Goal: Task Accomplishment & Management: Manage account settings

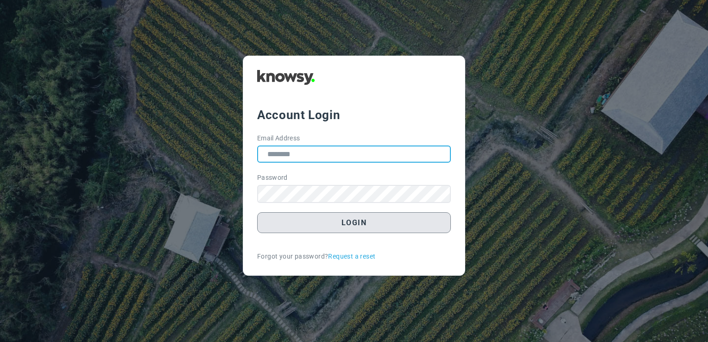
type input "**********"
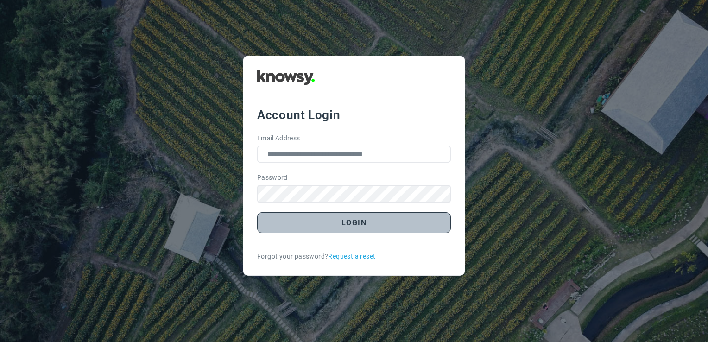
click at [364, 217] on button "Login" at bounding box center [354, 222] width 194 height 21
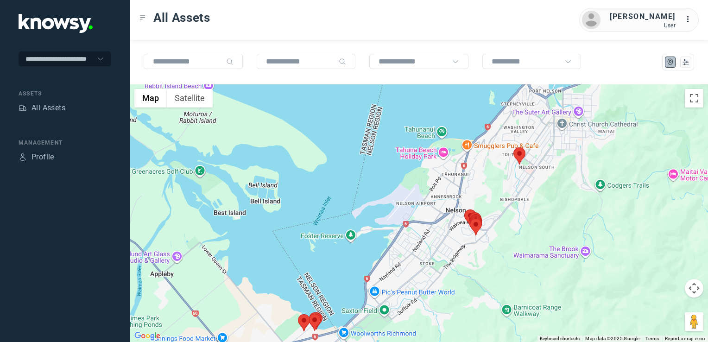
drag, startPoint x: 561, startPoint y: 130, endPoint x: 519, endPoint y: 192, distance: 75.3
click at [519, 192] on div at bounding box center [419, 212] width 578 height 257
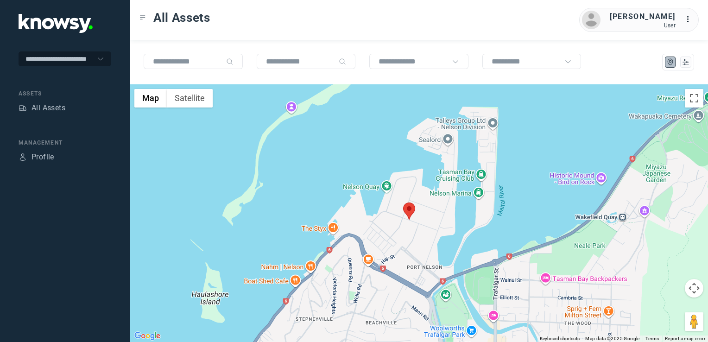
click at [406, 211] on img at bounding box center [409, 210] width 12 height 17
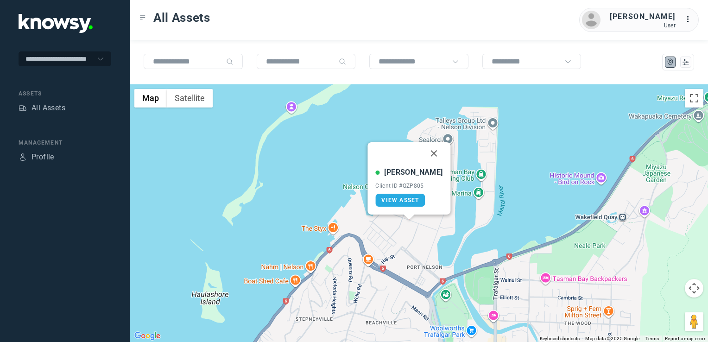
drag, startPoint x: 422, startPoint y: 152, endPoint x: 419, endPoint y: 166, distance: 13.8
click at [423, 152] on button "Close" at bounding box center [434, 153] width 22 height 22
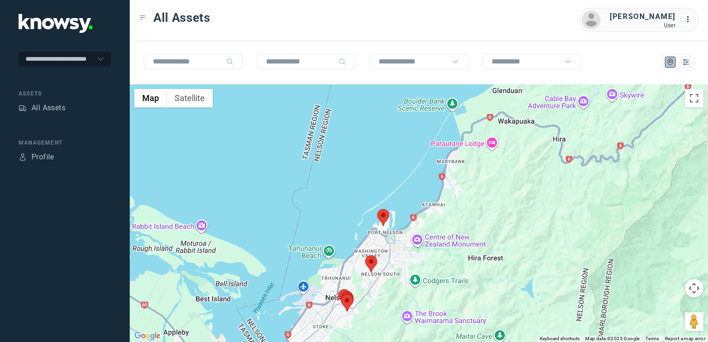
click at [397, 250] on div "To navigate, press the arrow keys." at bounding box center [419, 212] width 578 height 257
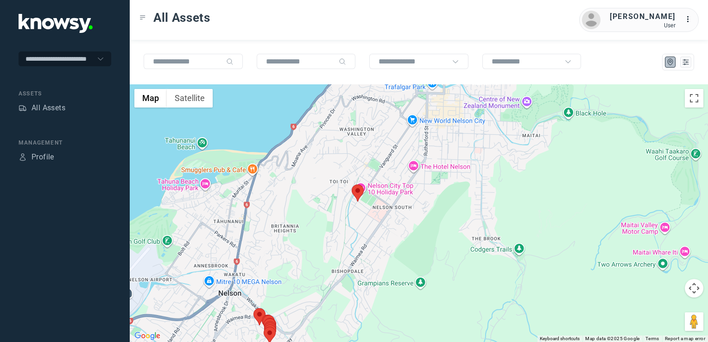
drag, startPoint x: 380, startPoint y: 296, endPoint x: 380, endPoint y: 270, distance: 25.9
click at [380, 270] on div at bounding box center [419, 212] width 578 height 257
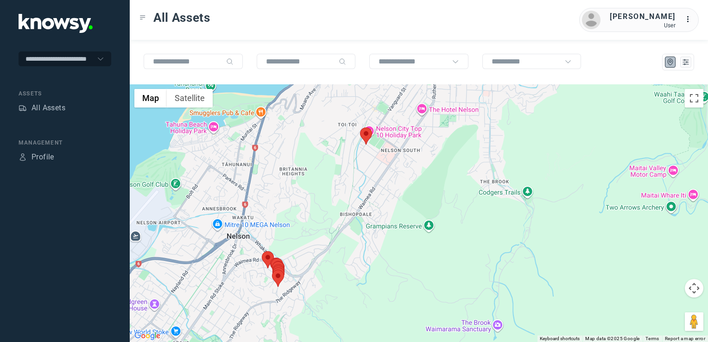
drag, startPoint x: 324, startPoint y: 196, endPoint x: 308, endPoint y: 201, distance: 16.5
click at [329, 189] on div at bounding box center [419, 212] width 578 height 257
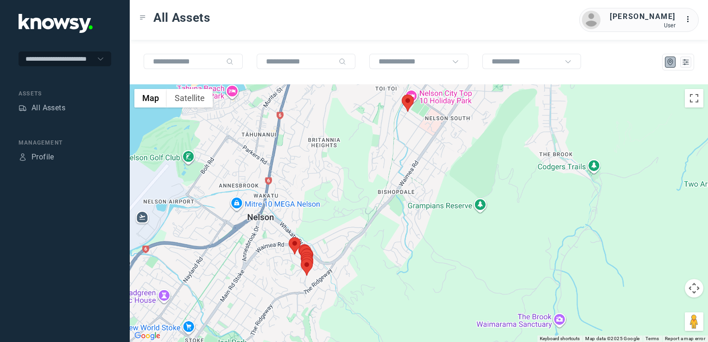
click at [332, 260] on div at bounding box center [419, 212] width 578 height 257
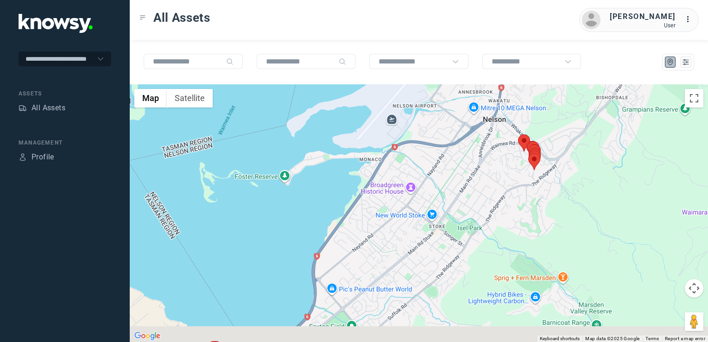
drag, startPoint x: 380, startPoint y: 228, endPoint x: 409, endPoint y: 218, distance: 31.1
click at [386, 225] on div at bounding box center [419, 212] width 578 height 257
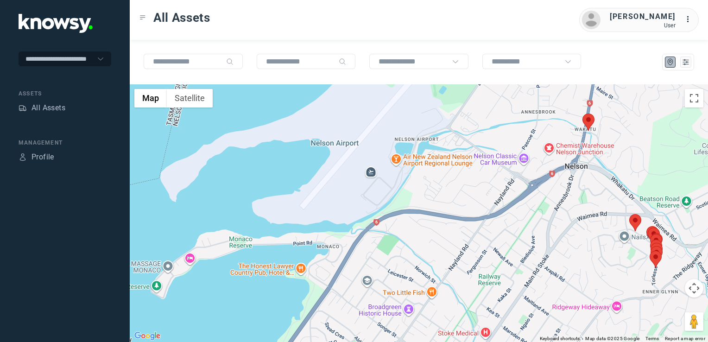
click at [588, 118] on img at bounding box center [588, 121] width 12 height 17
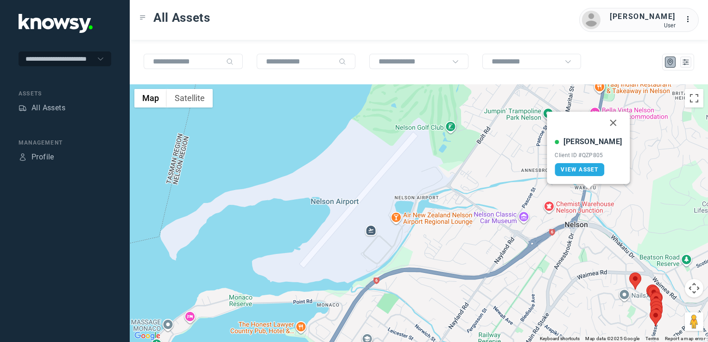
drag, startPoint x: 603, startPoint y: 121, endPoint x: 603, endPoint y: 127, distance: 6.0
click at [603, 121] on button "Close" at bounding box center [613, 123] width 22 height 22
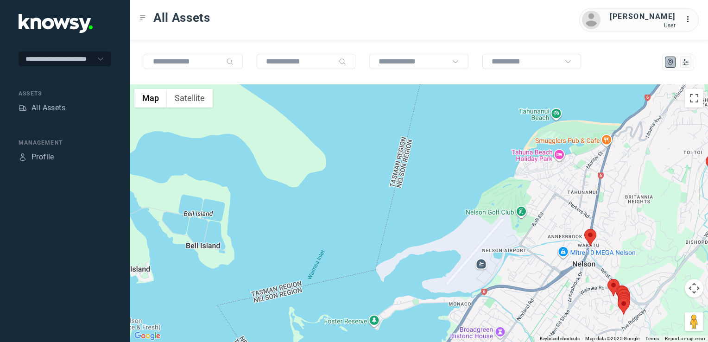
drag, startPoint x: 591, startPoint y: 296, endPoint x: 628, endPoint y: 246, distance: 62.2
click at [619, 253] on div "To navigate, press the arrow keys." at bounding box center [419, 212] width 578 height 257
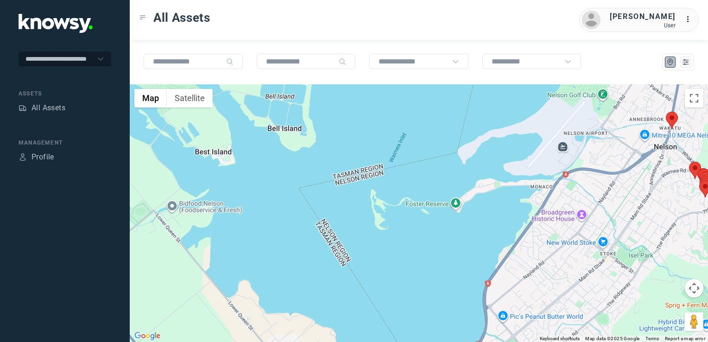
drag, startPoint x: 551, startPoint y: 270, endPoint x: 567, endPoint y: 251, distance: 24.6
click at [565, 252] on div at bounding box center [419, 212] width 578 height 257
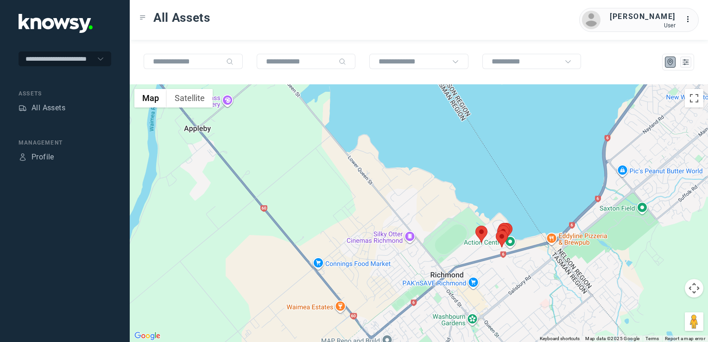
click at [530, 264] on div at bounding box center [419, 212] width 578 height 257
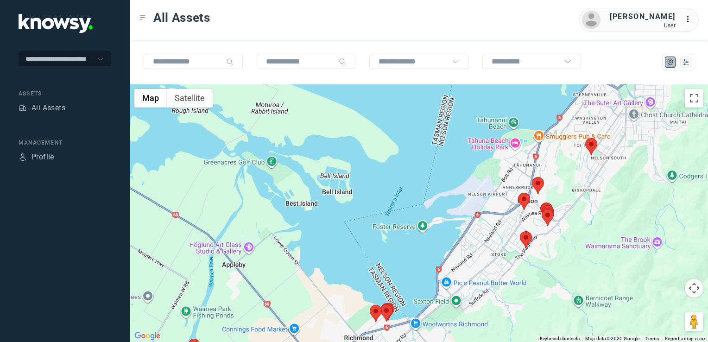
drag, startPoint x: 517, startPoint y: 234, endPoint x: 506, endPoint y: 253, distance: 22.0
click at [506, 253] on div at bounding box center [419, 212] width 578 height 257
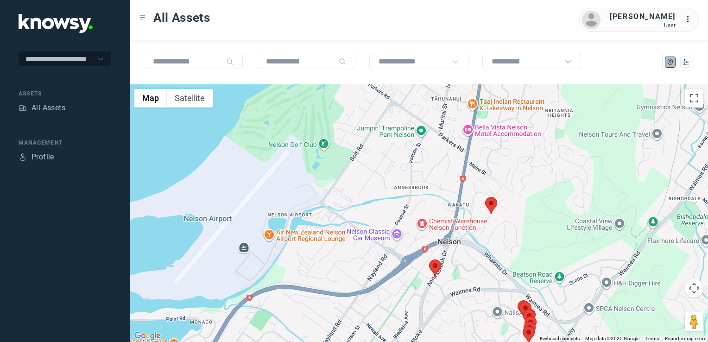
click at [494, 205] on img at bounding box center [491, 205] width 12 height 17
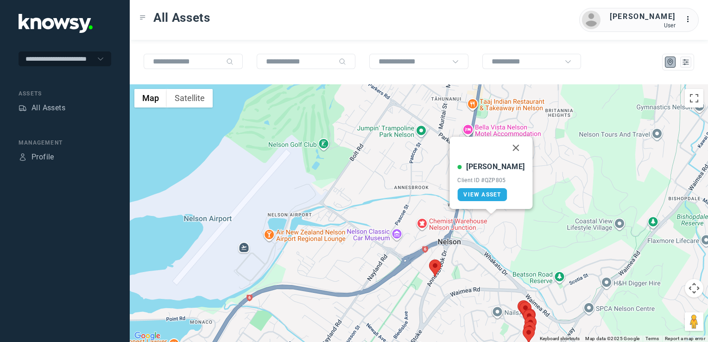
click at [508, 147] on button "Close" at bounding box center [516, 148] width 22 height 22
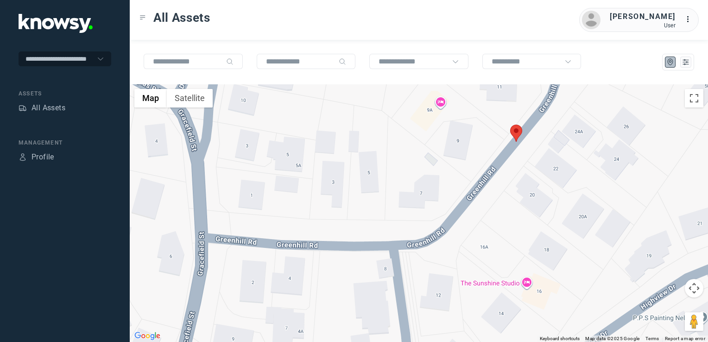
drag, startPoint x: 519, startPoint y: 170, endPoint x: 510, endPoint y: 240, distance: 70.0
click at [510, 240] on div "To navigate, press the arrow keys." at bounding box center [419, 212] width 578 height 257
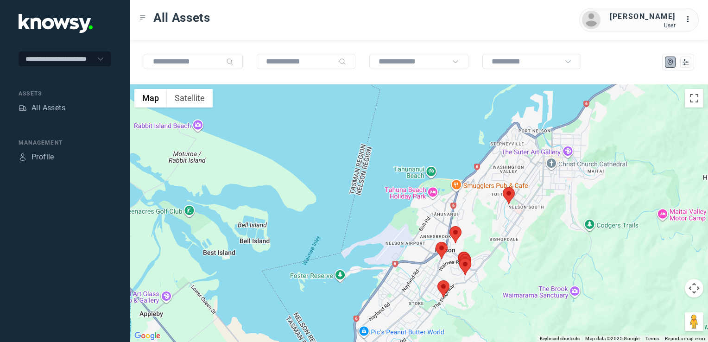
drag, startPoint x: 483, startPoint y: 268, endPoint x: 501, endPoint y: 241, distance: 32.1
click at [501, 242] on div at bounding box center [419, 212] width 578 height 257
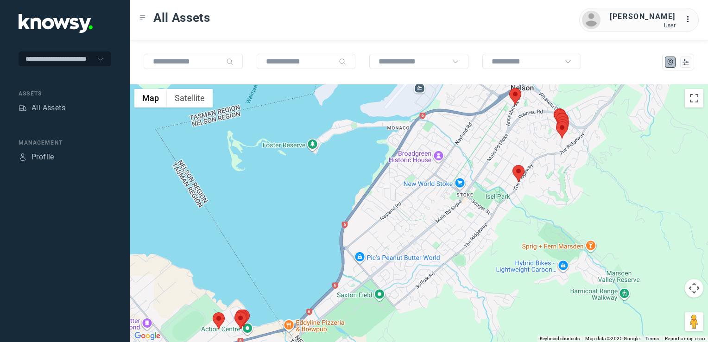
click at [522, 171] on img at bounding box center [518, 173] width 12 height 17
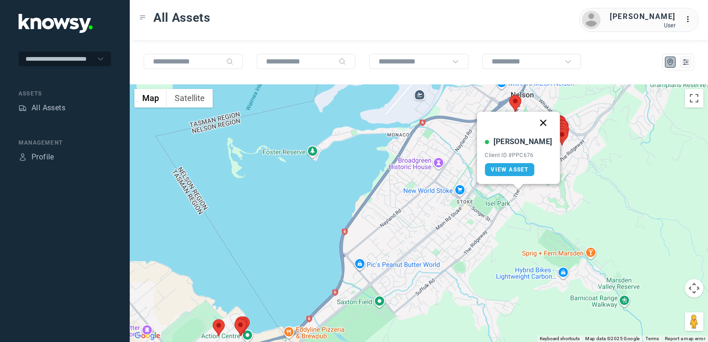
click at [532, 123] on button "Close" at bounding box center [543, 123] width 22 height 22
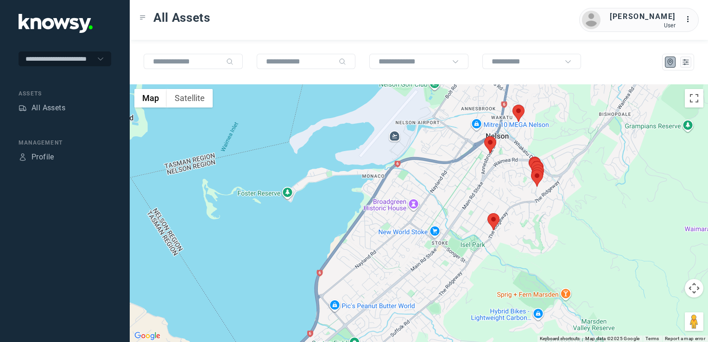
click at [448, 222] on div "To navigate, press the arrow keys." at bounding box center [419, 212] width 578 height 257
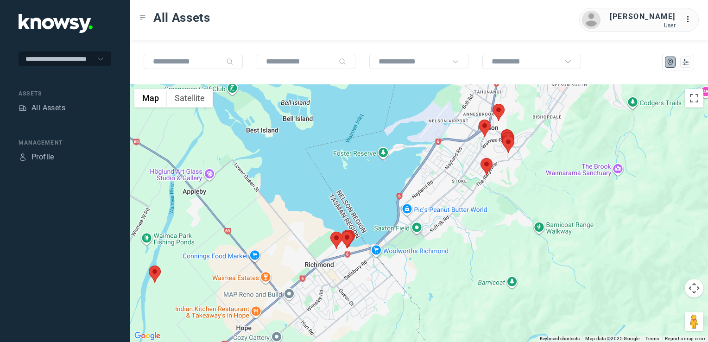
click at [425, 232] on div at bounding box center [419, 212] width 578 height 257
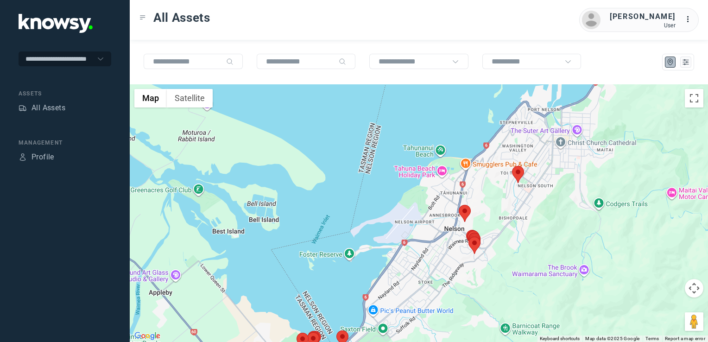
drag, startPoint x: 532, startPoint y: 222, endPoint x: 448, endPoint y: 251, distance: 88.6
click at [448, 251] on div at bounding box center [419, 212] width 578 height 257
click at [517, 178] on img at bounding box center [518, 174] width 12 height 17
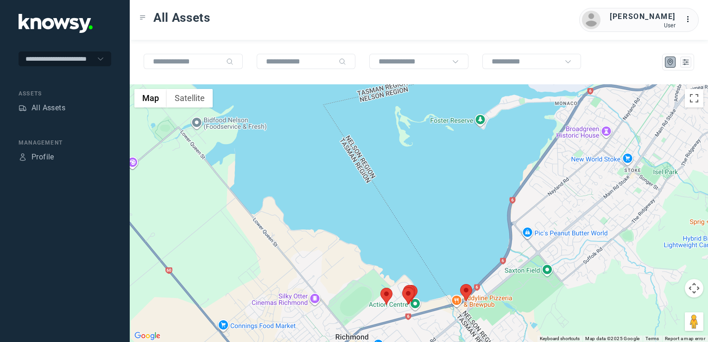
click at [469, 290] on img at bounding box center [466, 292] width 12 height 17
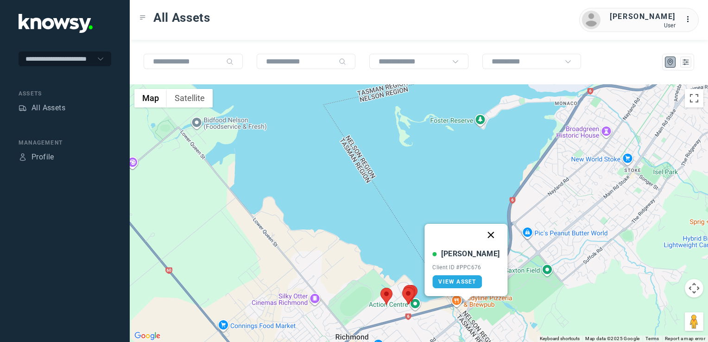
click at [482, 236] on button "Close" at bounding box center [491, 235] width 22 height 22
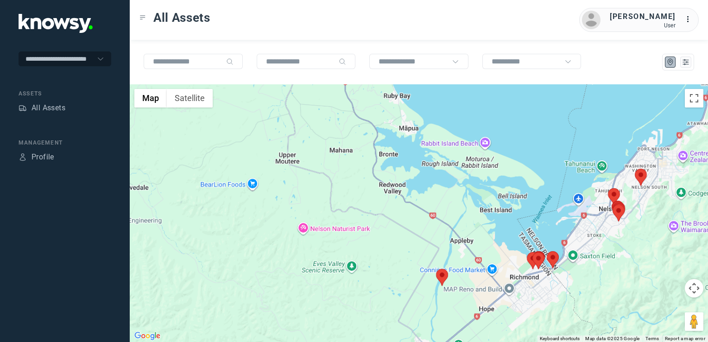
drag, startPoint x: 620, startPoint y: 242, endPoint x: 552, endPoint y: 270, distance: 72.7
click at [558, 267] on div "To navigate, press the arrow keys." at bounding box center [419, 212] width 578 height 257
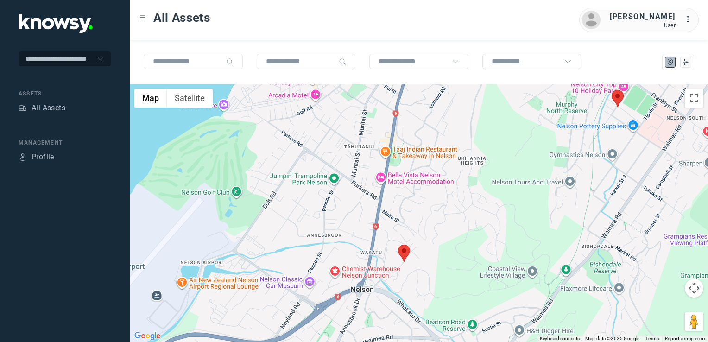
click at [406, 256] on img at bounding box center [404, 253] width 12 height 17
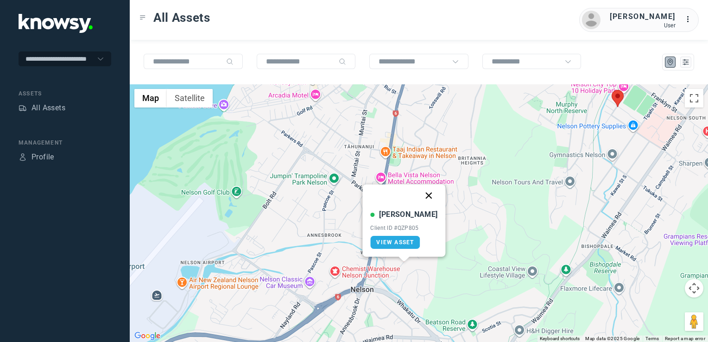
click at [419, 194] on button "Close" at bounding box center [429, 195] width 22 height 22
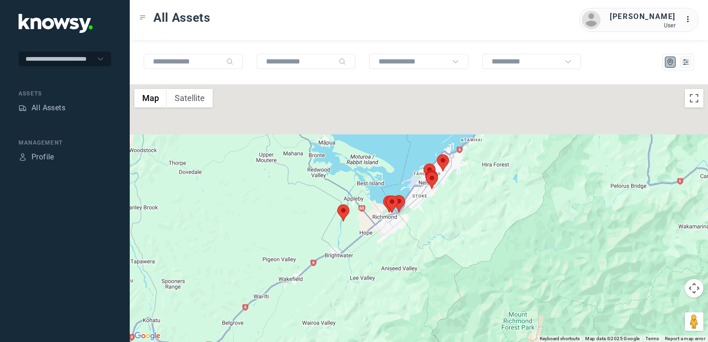
drag, startPoint x: 288, startPoint y: 109, endPoint x: 353, endPoint y: 171, distance: 90.1
click at [352, 171] on div at bounding box center [419, 212] width 578 height 257
